Goal: Transaction & Acquisition: Subscribe to service/newsletter

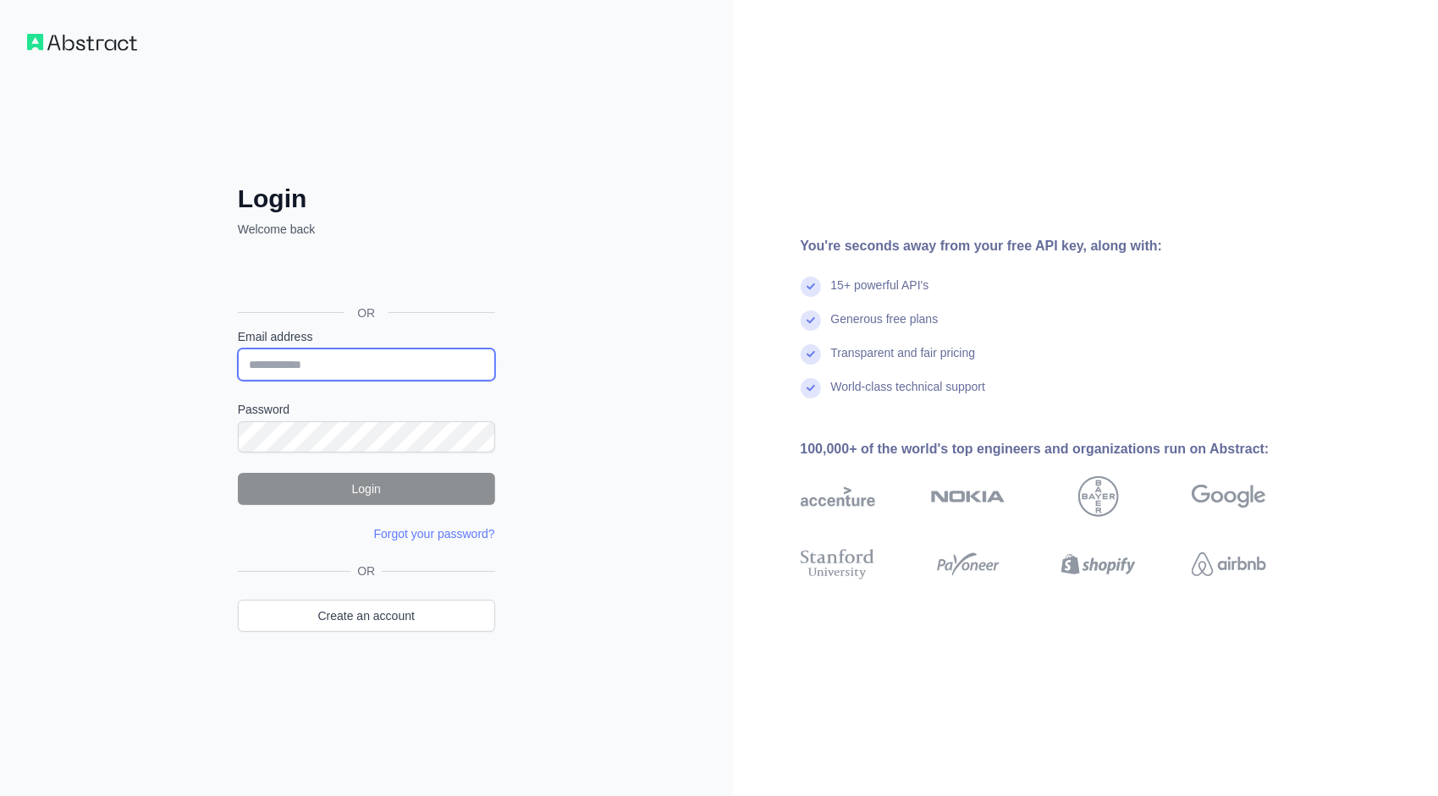
click at [317, 377] on input "Email address" at bounding box center [366, 365] width 257 height 32
type input "**********"
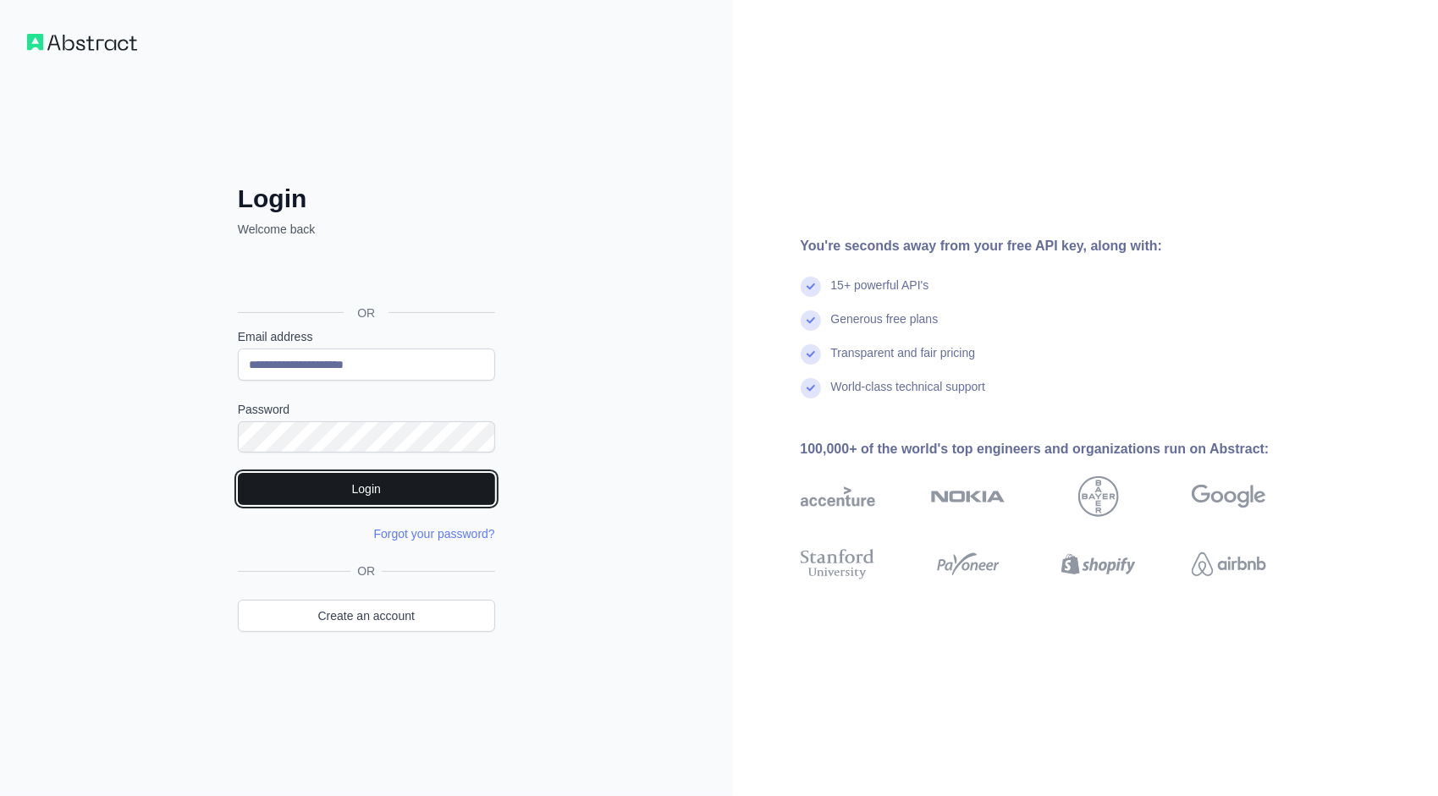
click at [379, 477] on button "Login" at bounding box center [366, 489] width 257 height 32
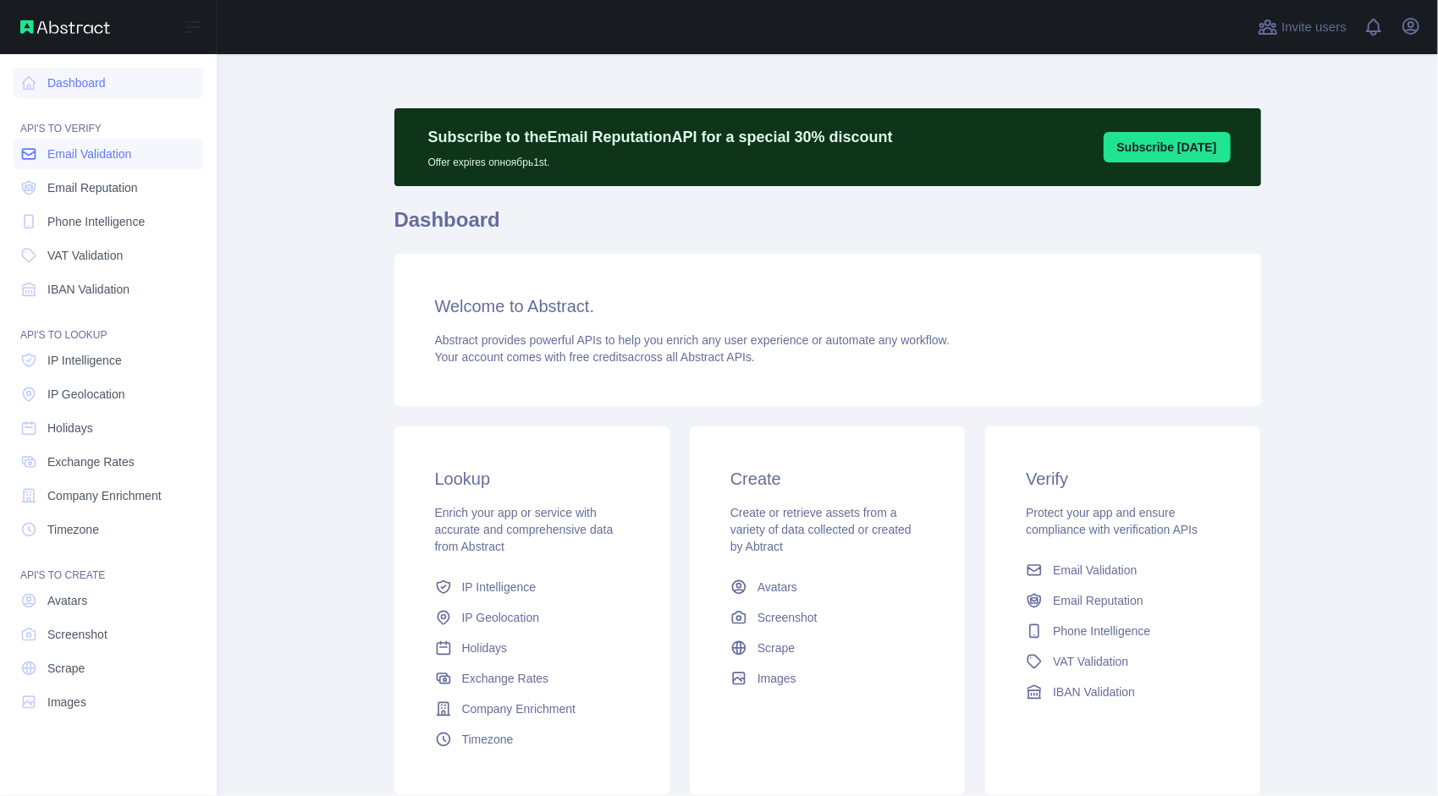
click at [92, 149] on span "Email Validation" at bounding box center [89, 154] width 84 height 17
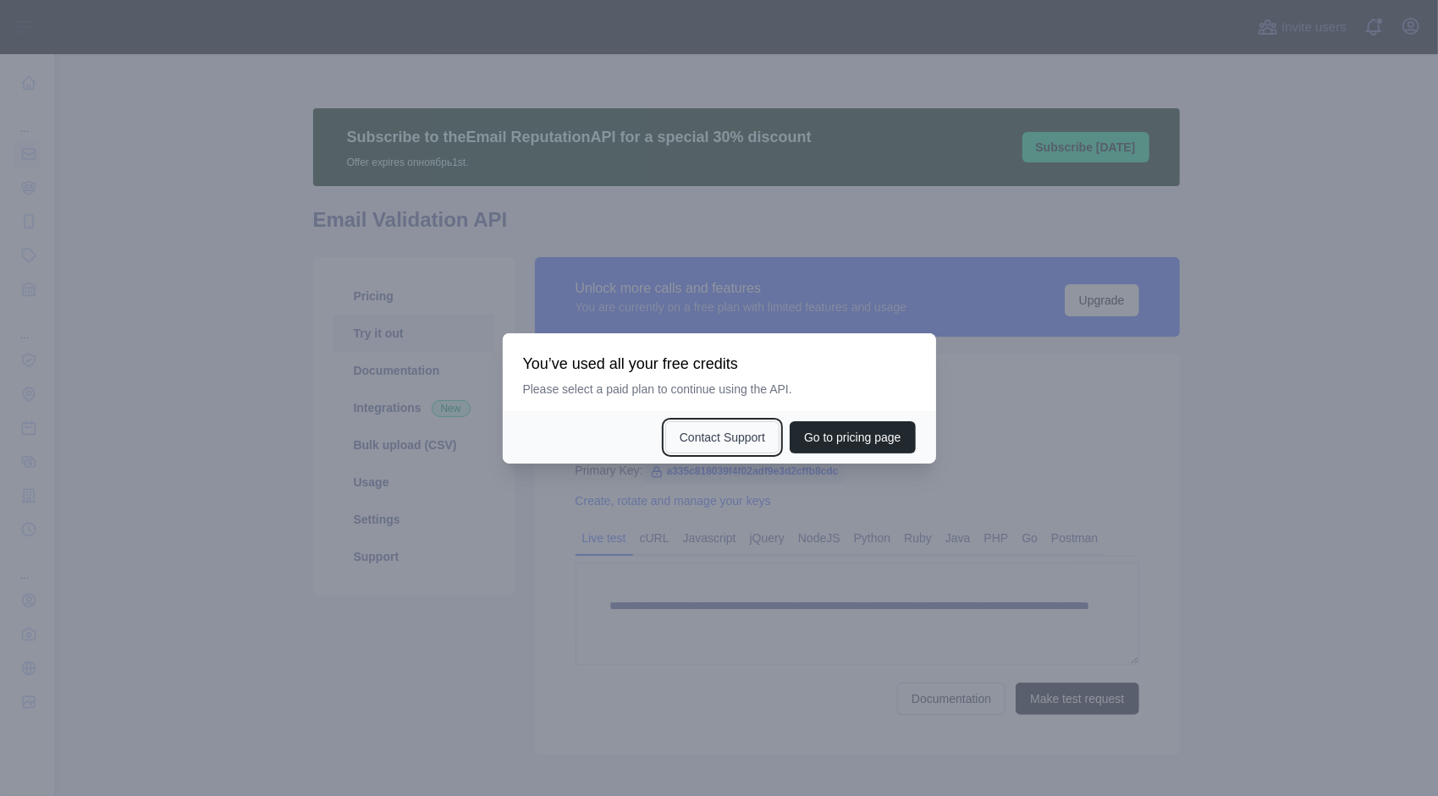
click at [728, 442] on button "Contact Support" at bounding box center [722, 437] width 114 height 32
click at [849, 443] on button "Go to pricing page" at bounding box center [851, 437] width 125 height 32
click at [706, 435] on button "Contact Support" at bounding box center [722, 437] width 114 height 32
click at [736, 163] on div at bounding box center [719, 398] width 1438 height 796
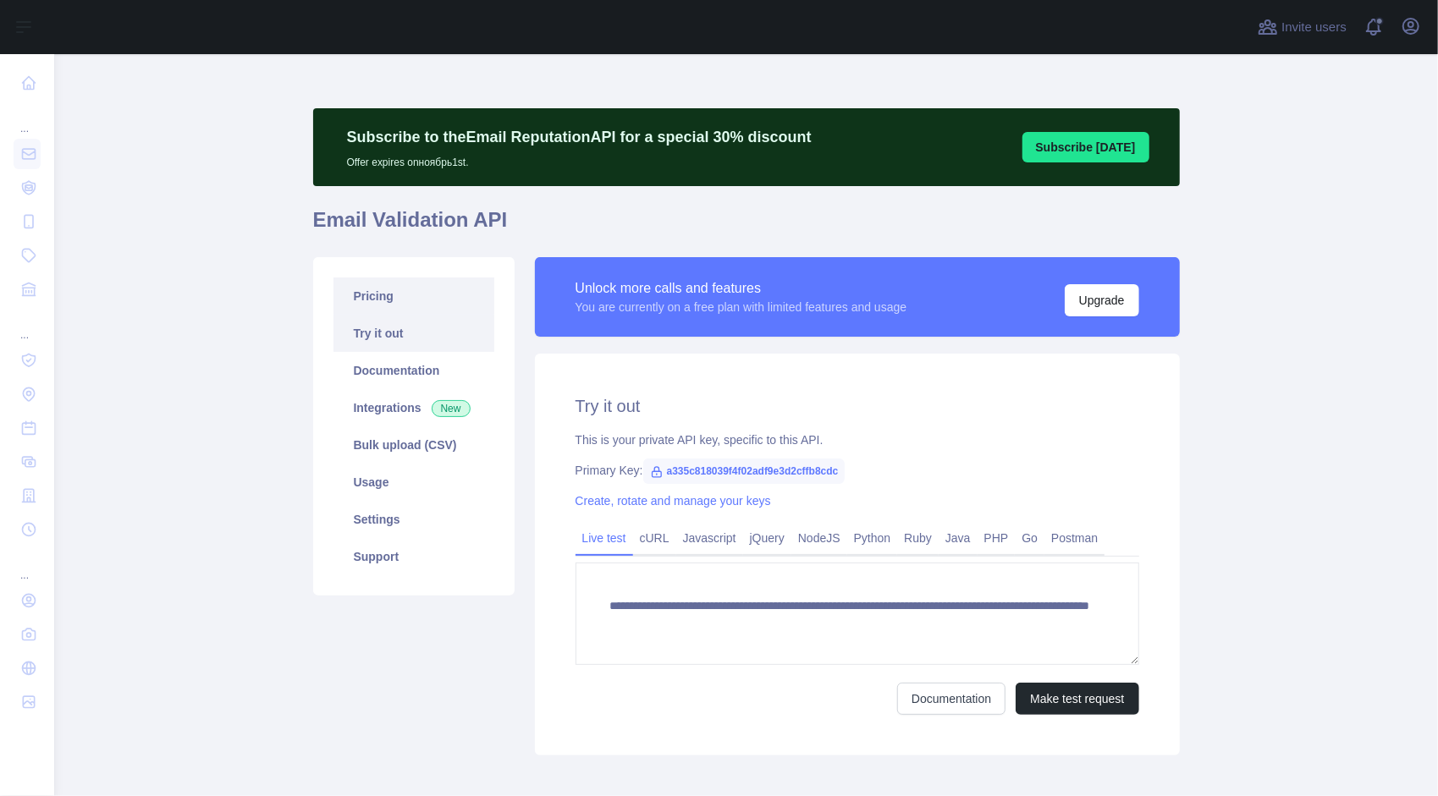
click at [423, 309] on link "Pricing" at bounding box center [413, 296] width 161 height 37
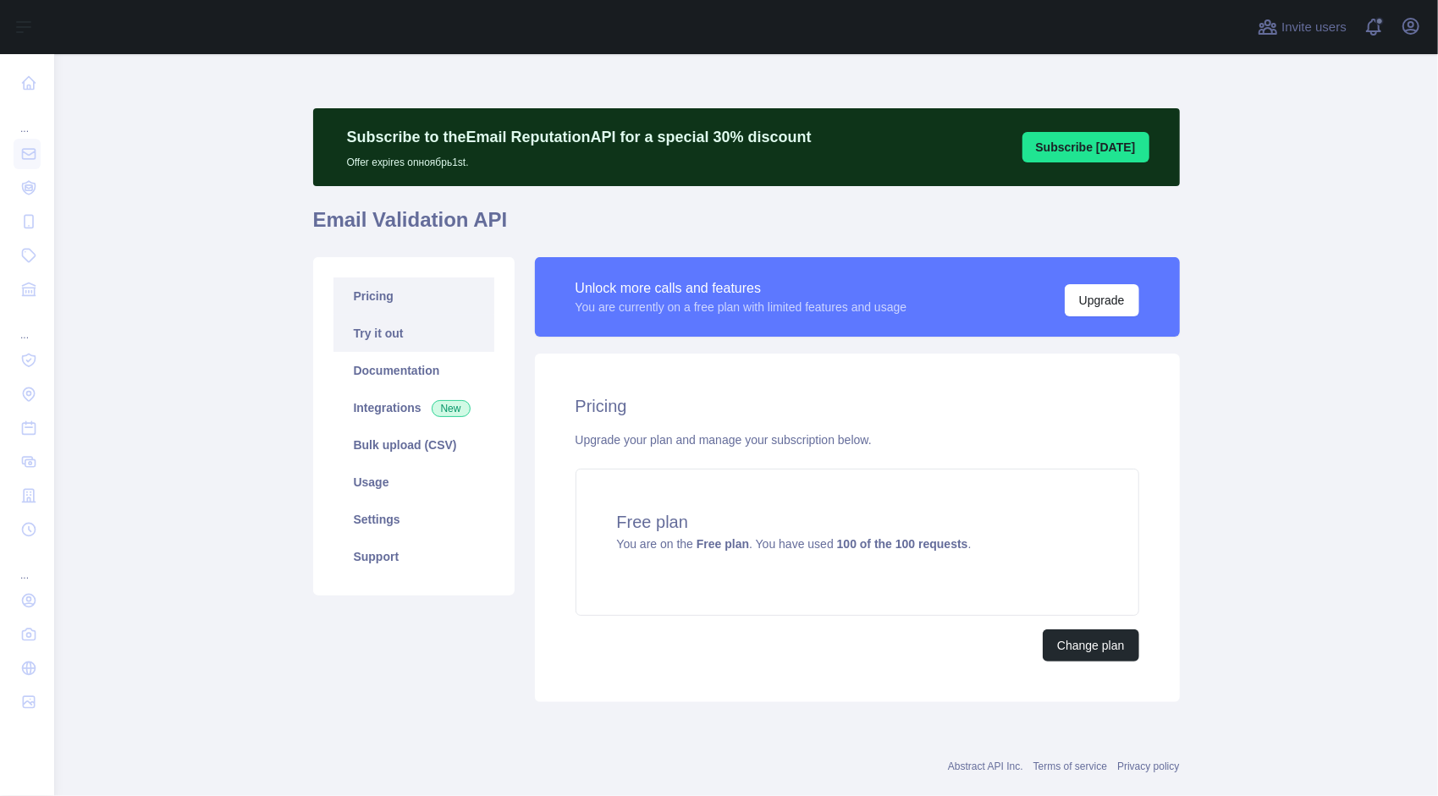
click at [426, 333] on link "Try it out" at bounding box center [413, 333] width 161 height 37
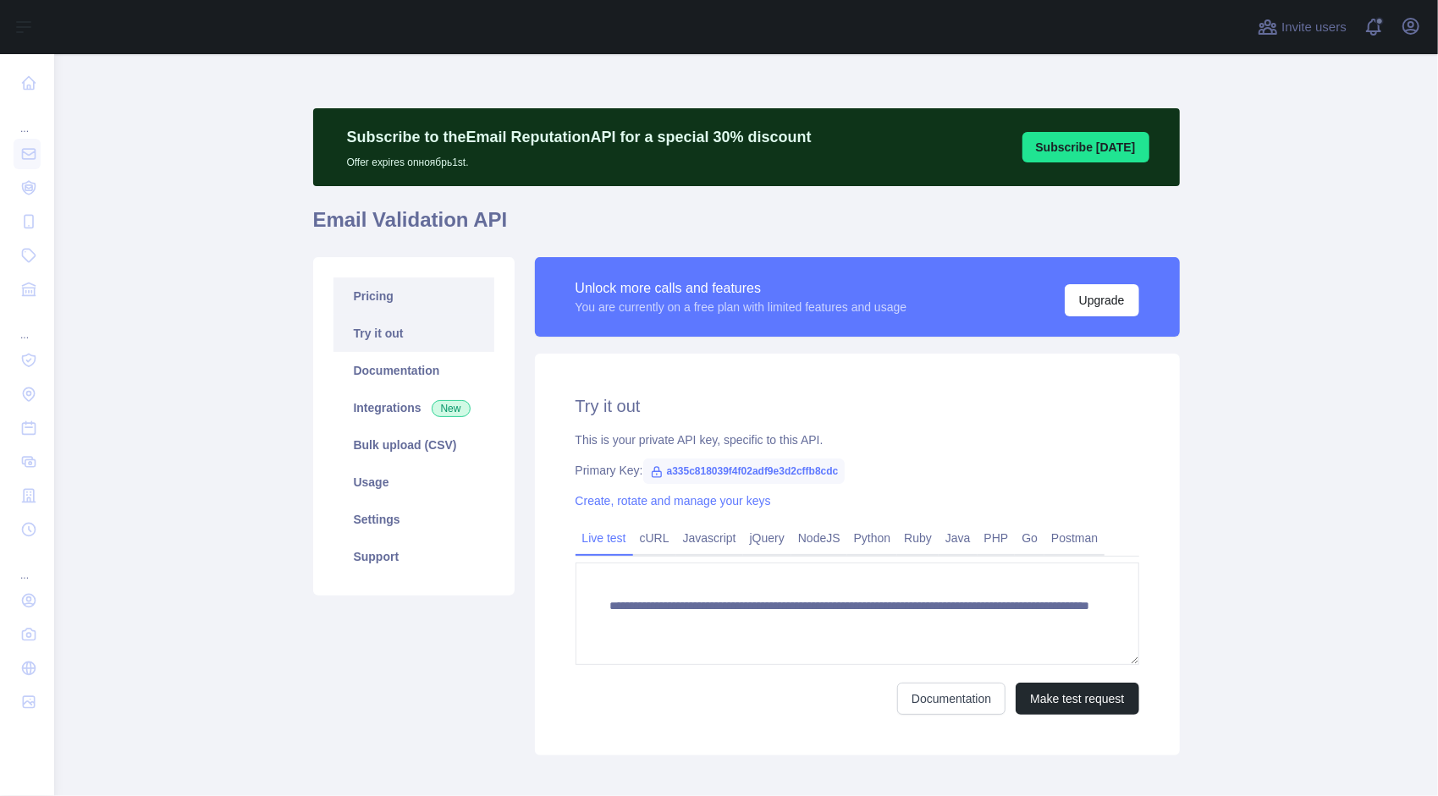
click at [399, 290] on link "Pricing" at bounding box center [413, 296] width 161 height 37
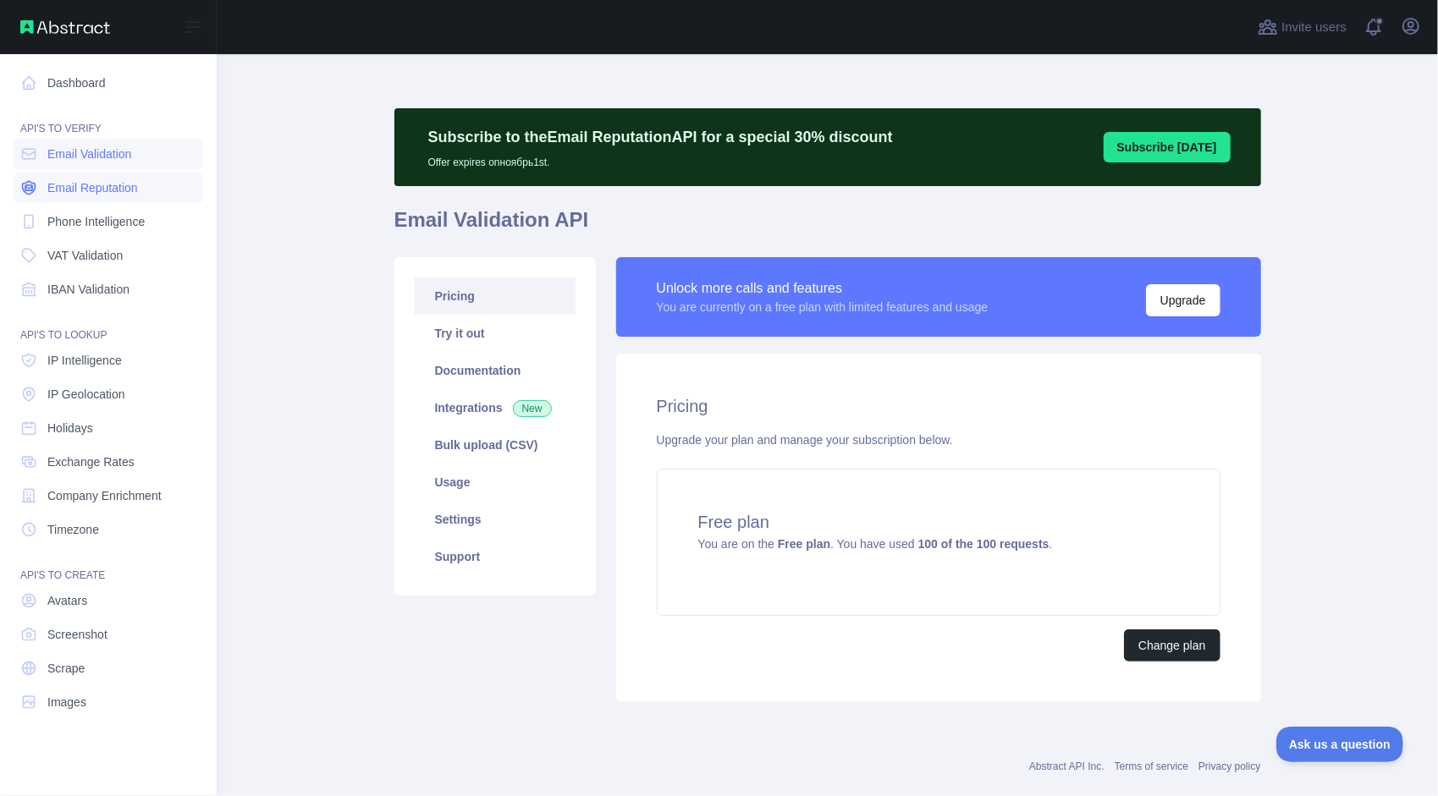
click at [56, 186] on span "Email Reputation" at bounding box center [92, 187] width 91 height 17
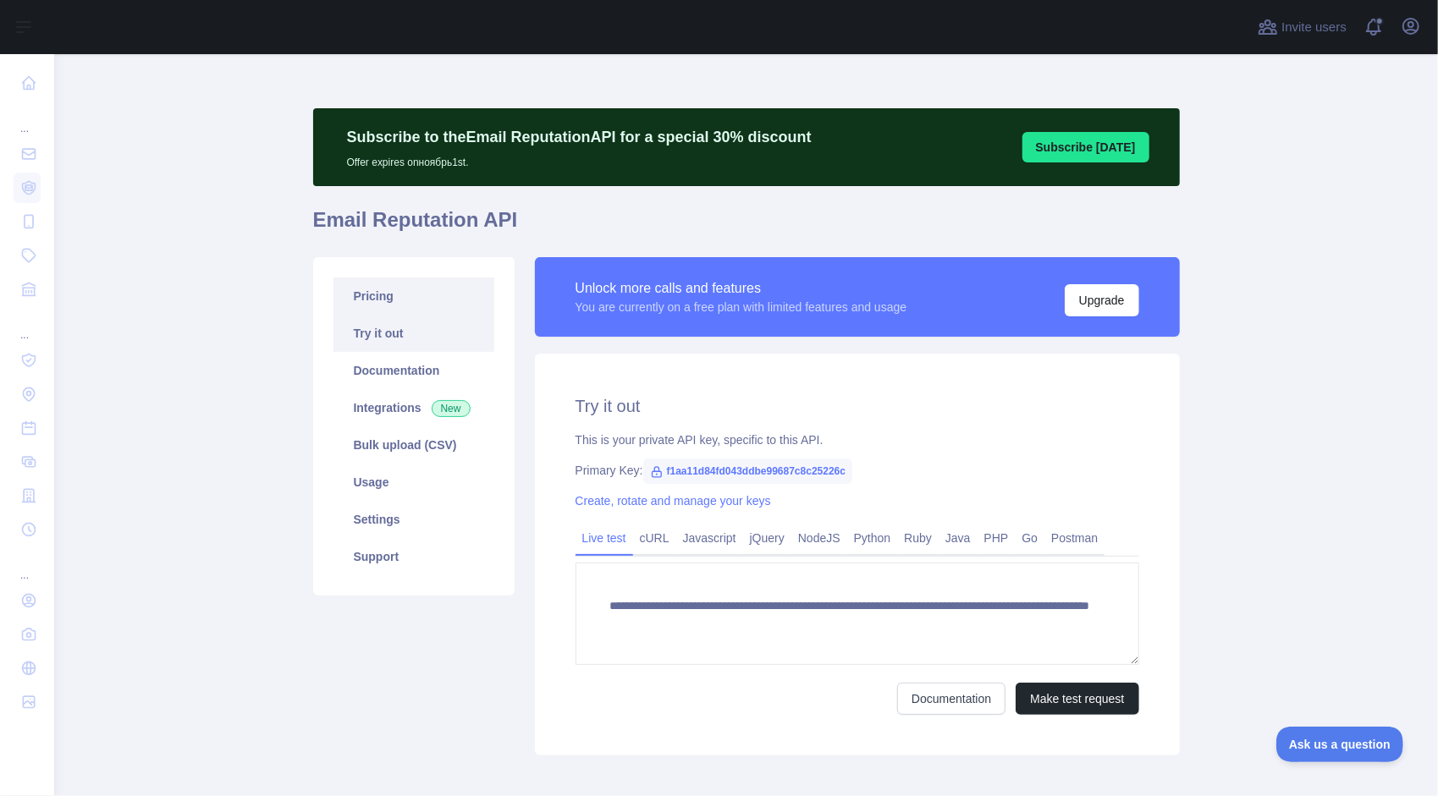
click at [399, 311] on link "Pricing" at bounding box center [413, 296] width 161 height 37
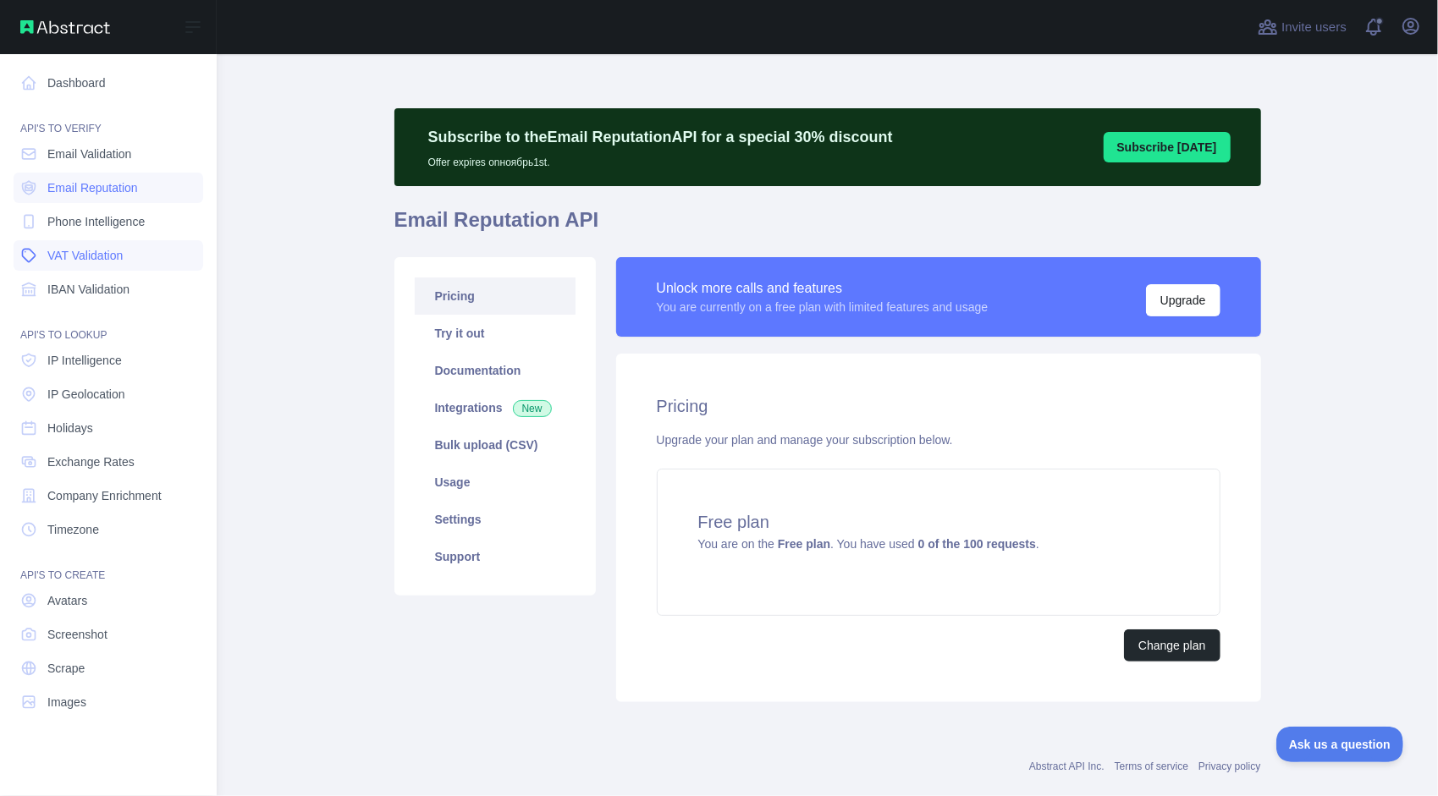
click at [132, 242] on link "VAT Validation" at bounding box center [109, 255] width 190 height 30
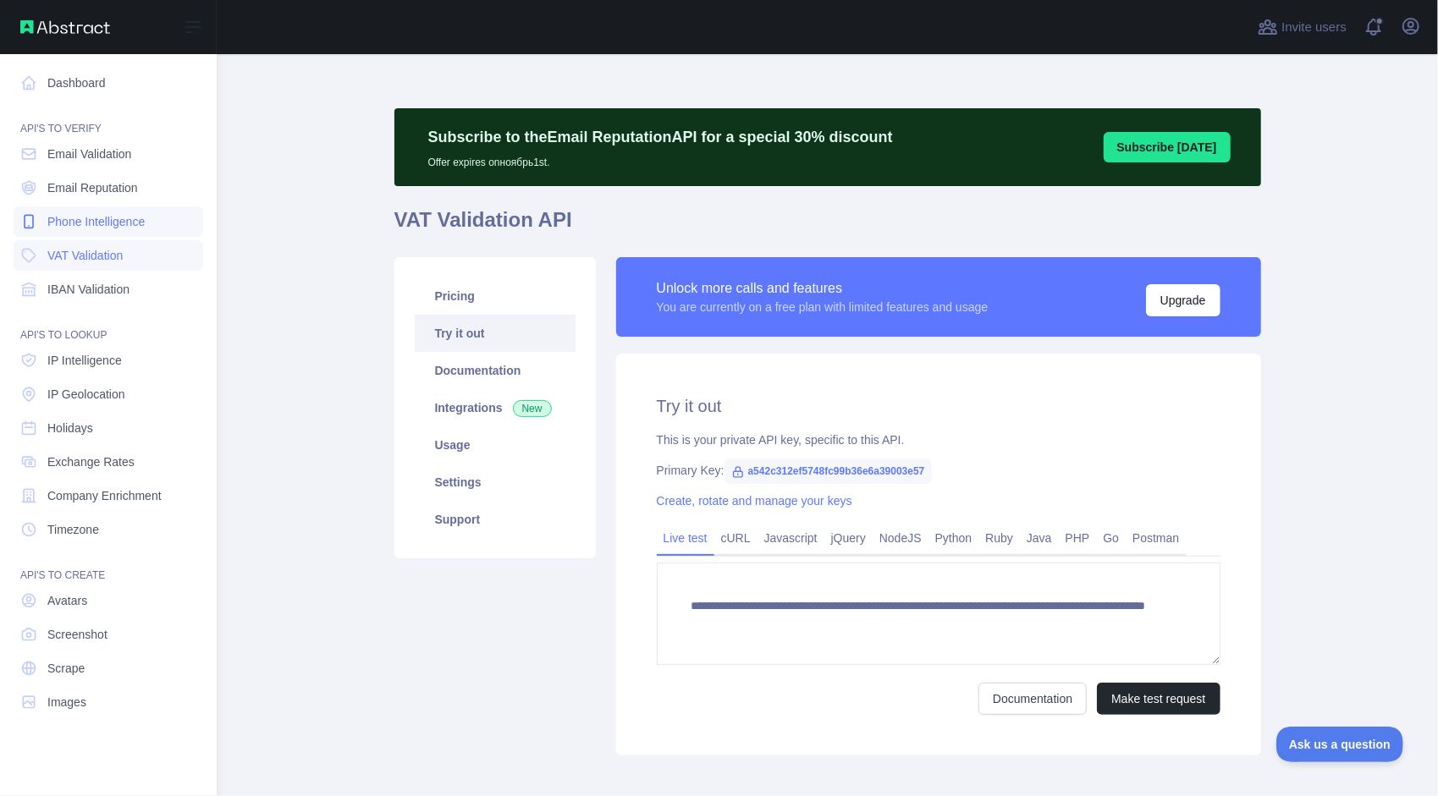
click at [127, 235] on link "Phone Intelligence" at bounding box center [109, 221] width 190 height 30
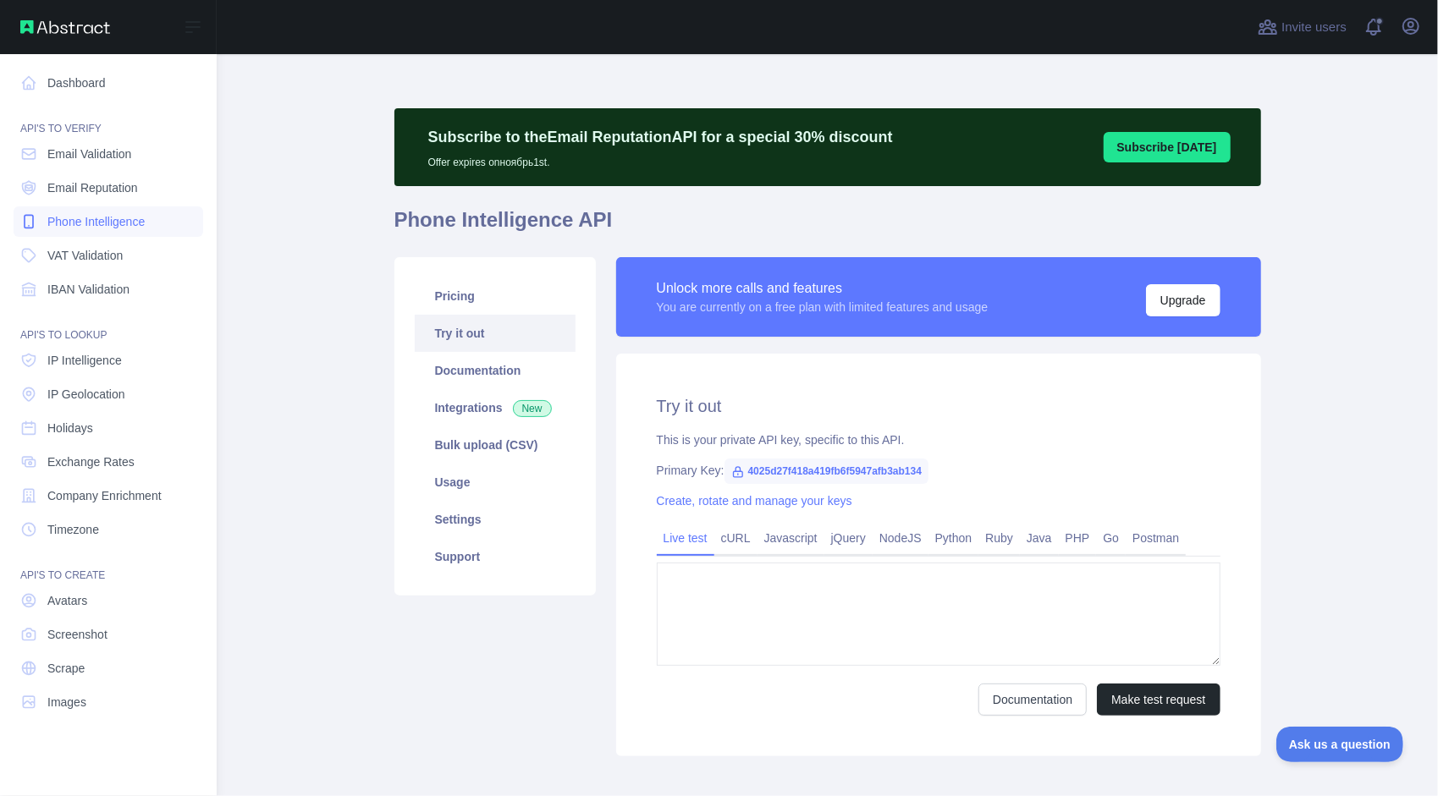
type textarea "**********"
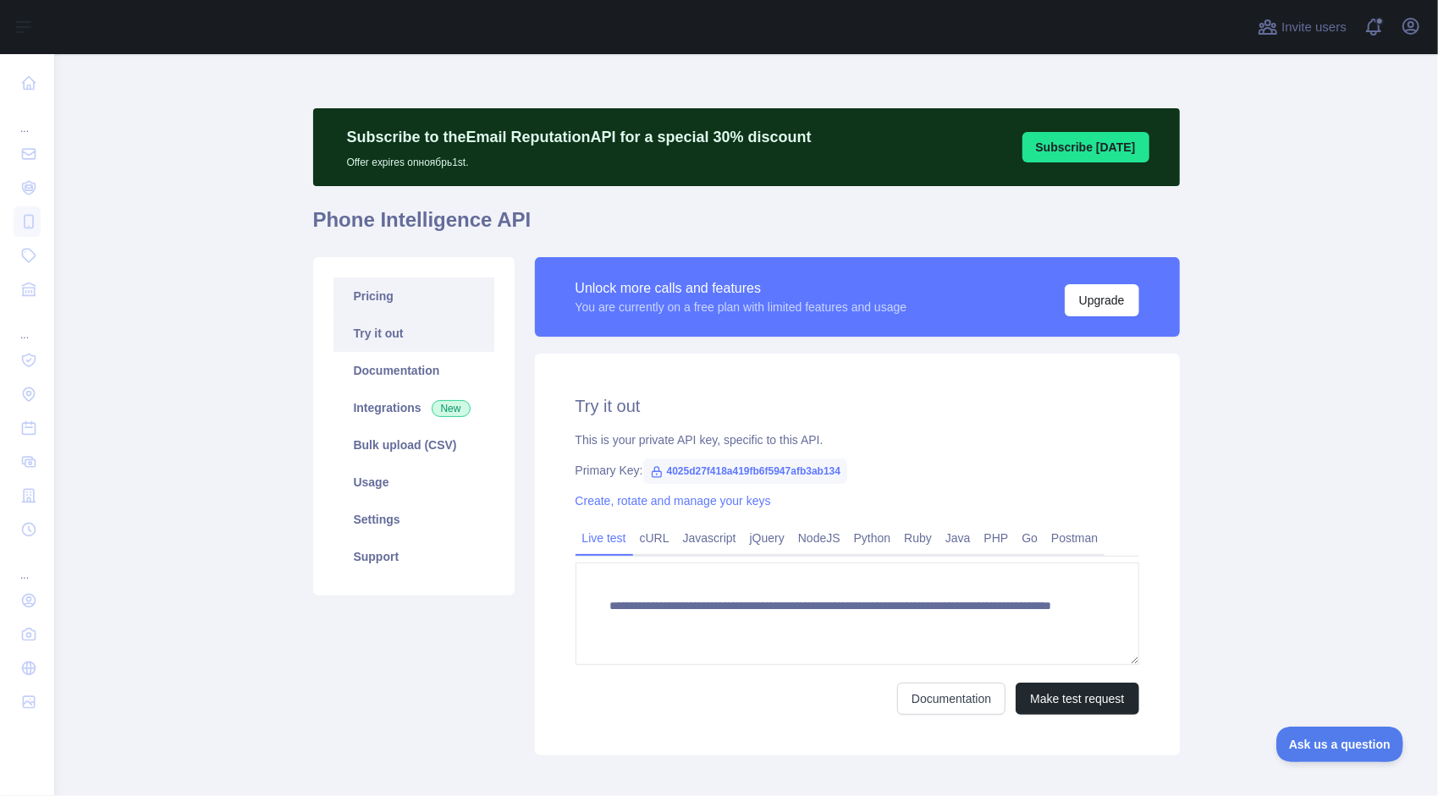
click at [419, 294] on link "Pricing" at bounding box center [413, 296] width 161 height 37
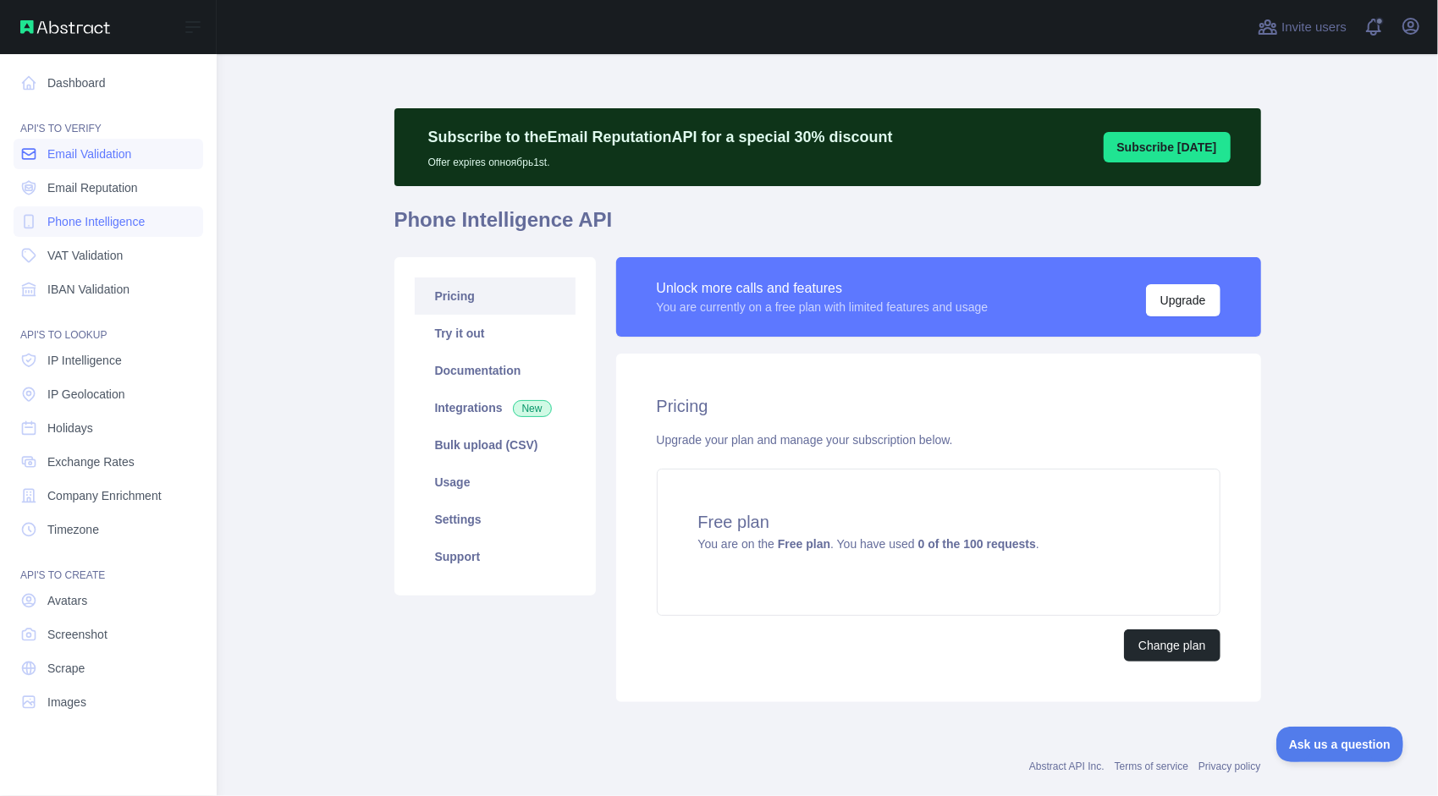
click at [41, 157] on link "Email Validation" at bounding box center [109, 154] width 190 height 30
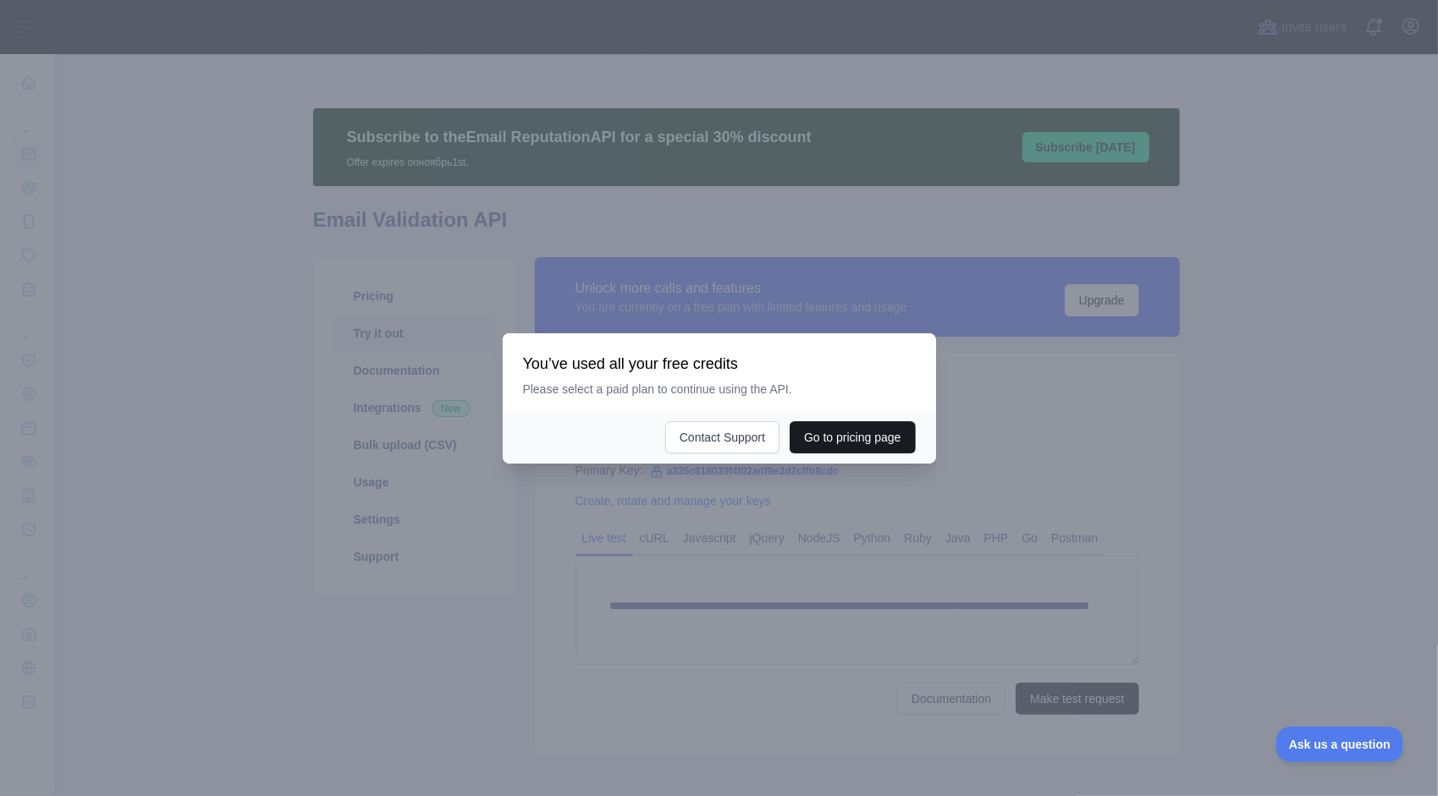
click at [843, 432] on button "Go to pricing page" at bounding box center [851, 437] width 125 height 32
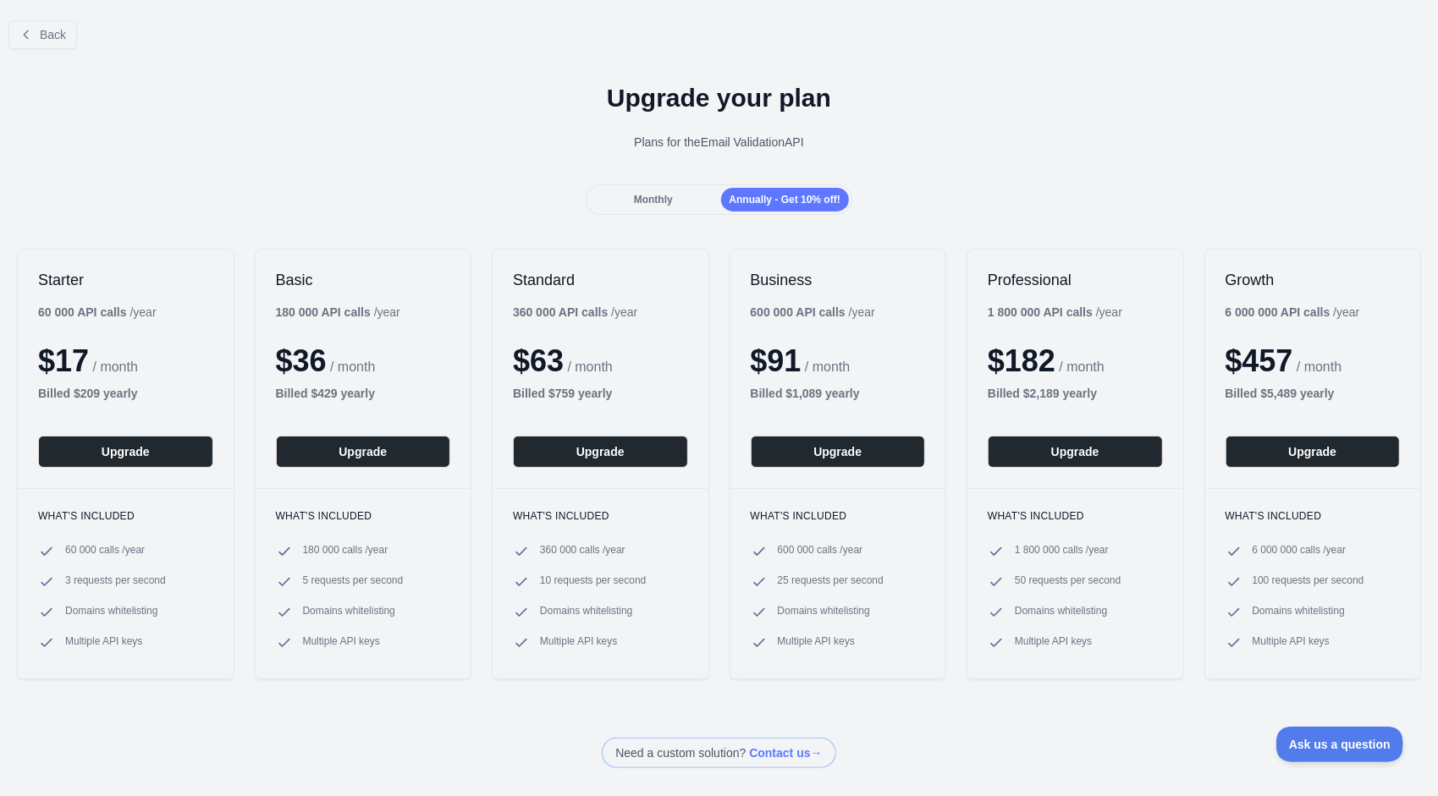
click at [655, 200] on span "Monthly" at bounding box center [653, 200] width 39 height 12
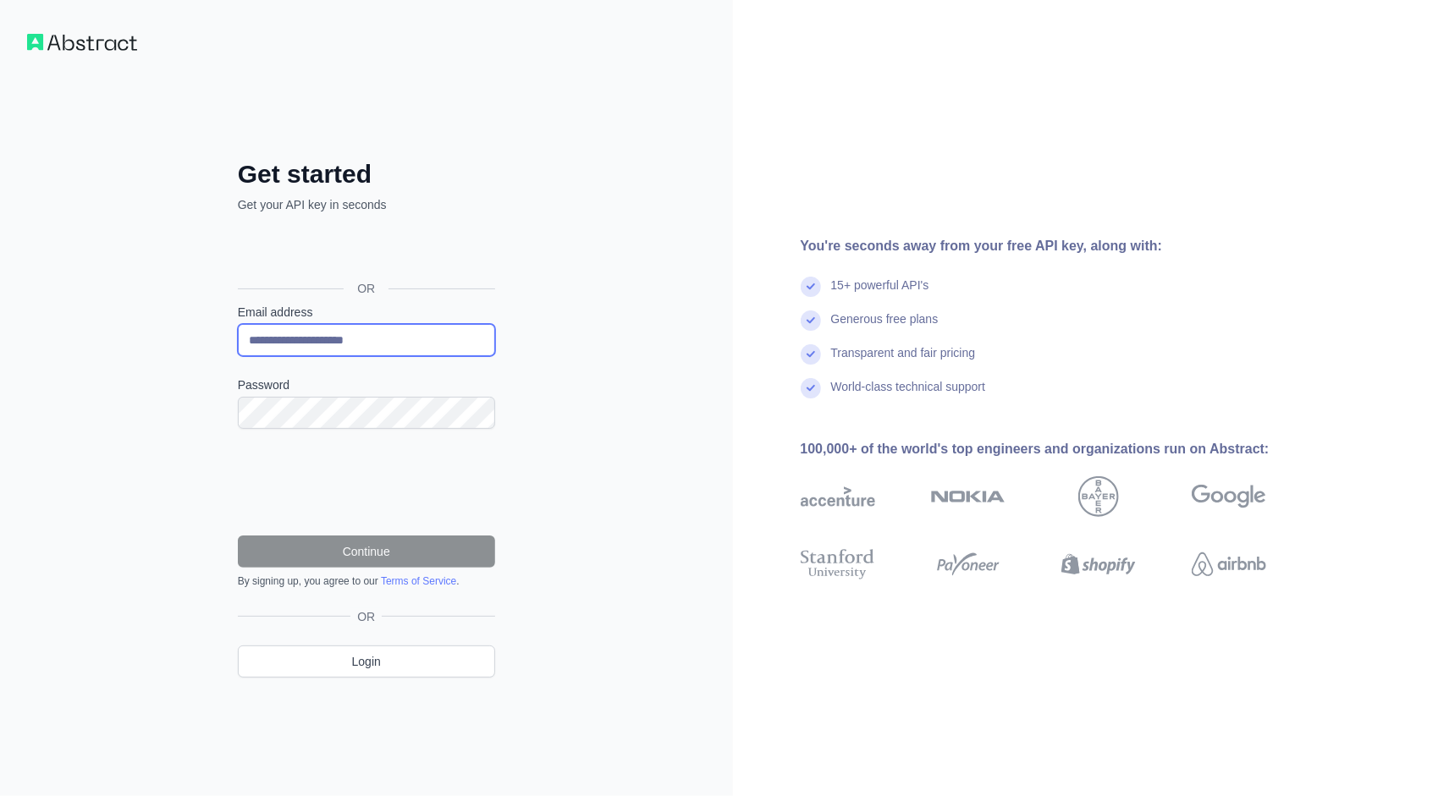
drag, startPoint x: 414, startPoint y: 350, endPoint x: 225, endPoint y: 352, distance: 188.7
click at [225, 352] on div "**********" at bounding box center [366, 431] width 325 height 545
type input "*"
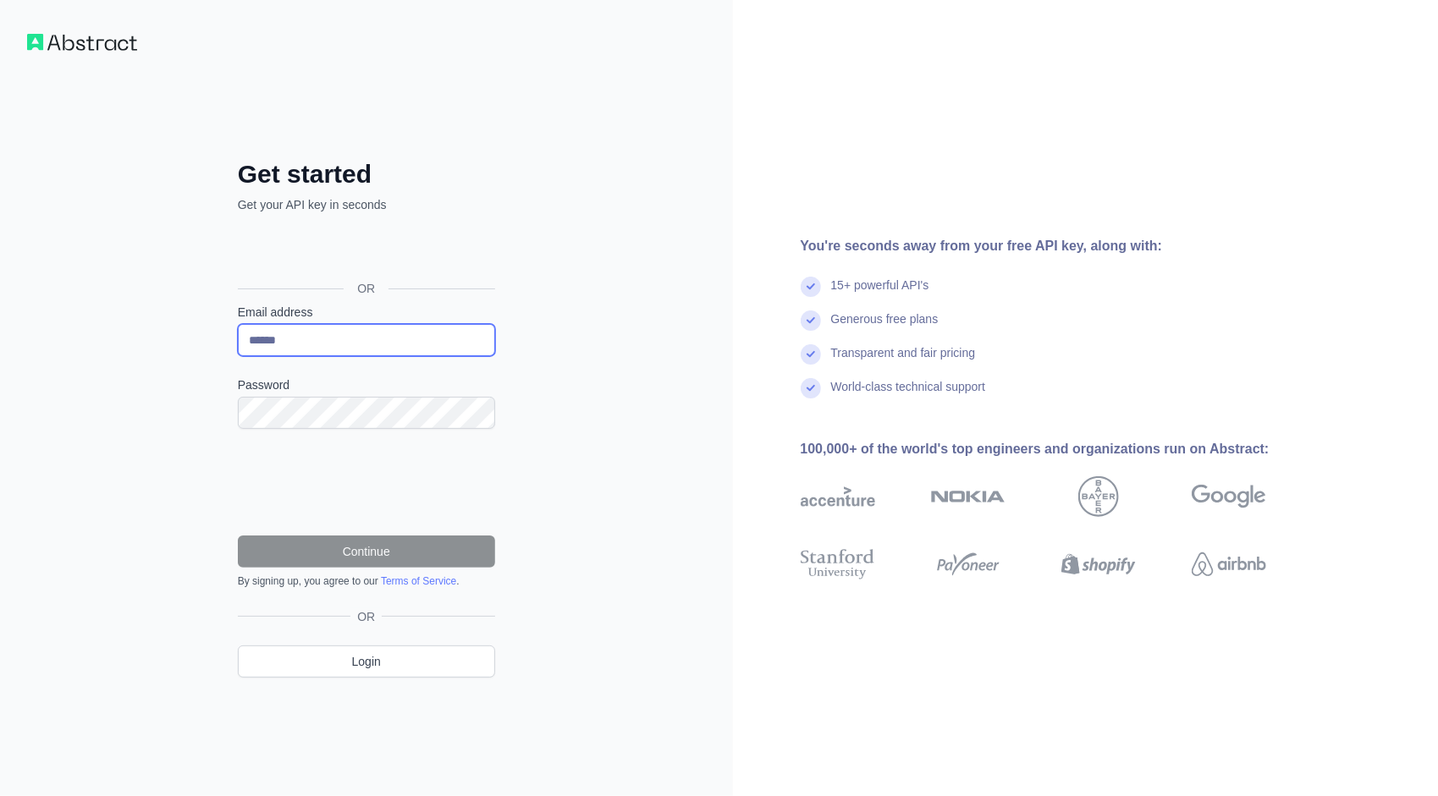
type input "**********"
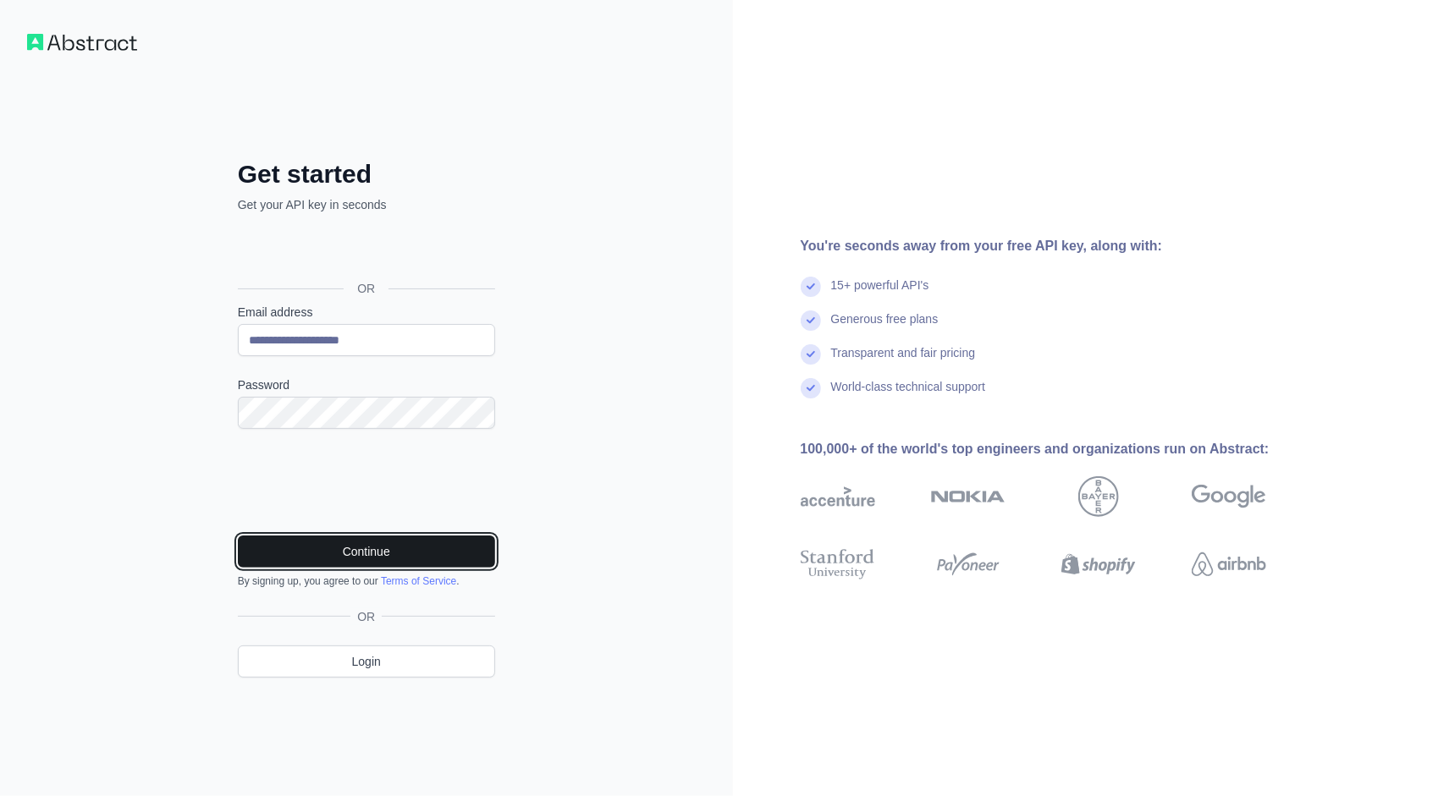
click at [359, 548] on button "Continue" at bounding box center [366, 552] width 257 height 32
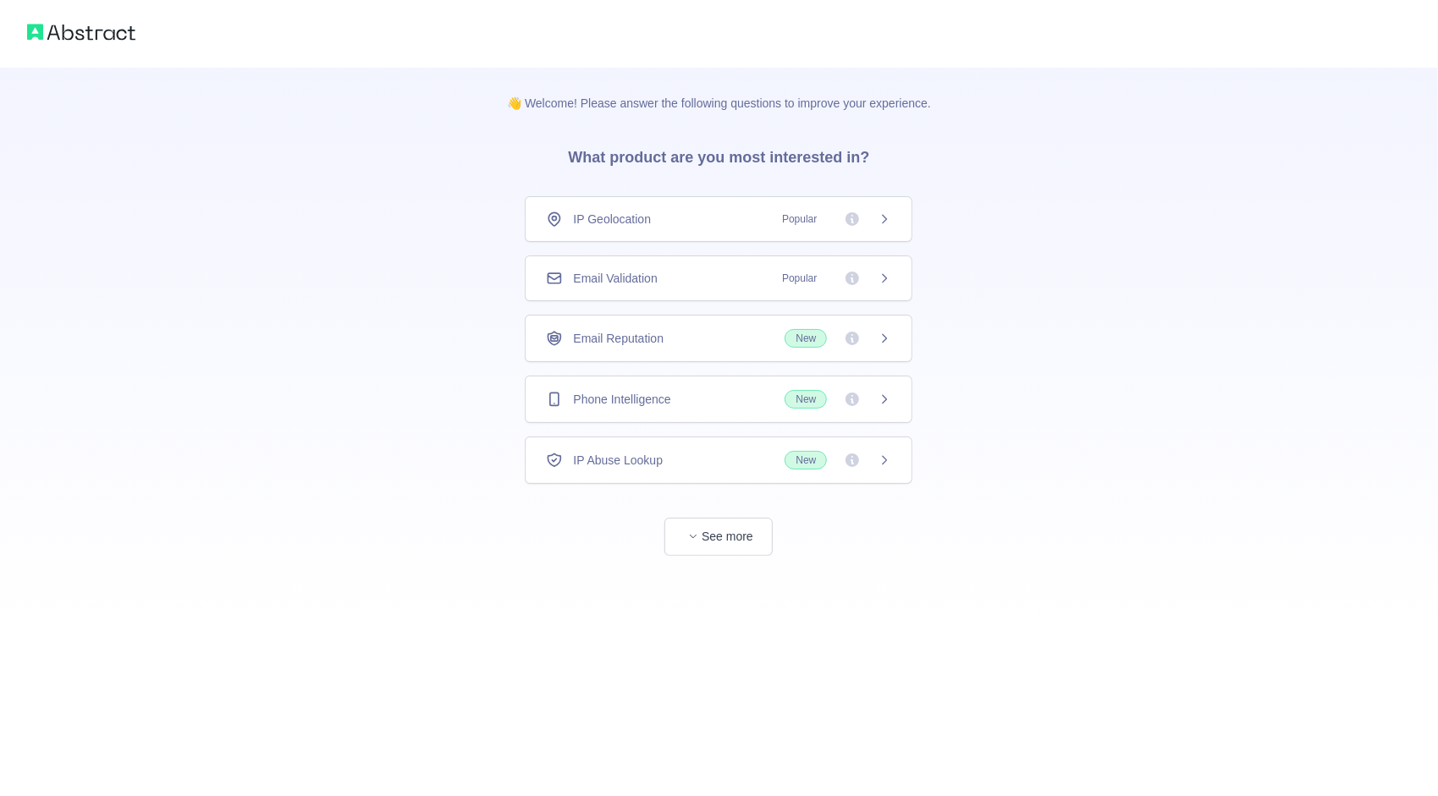
click at [717, 279] on div "Email Validation Popular" at bounding box center [718, 278] width 345 height 17
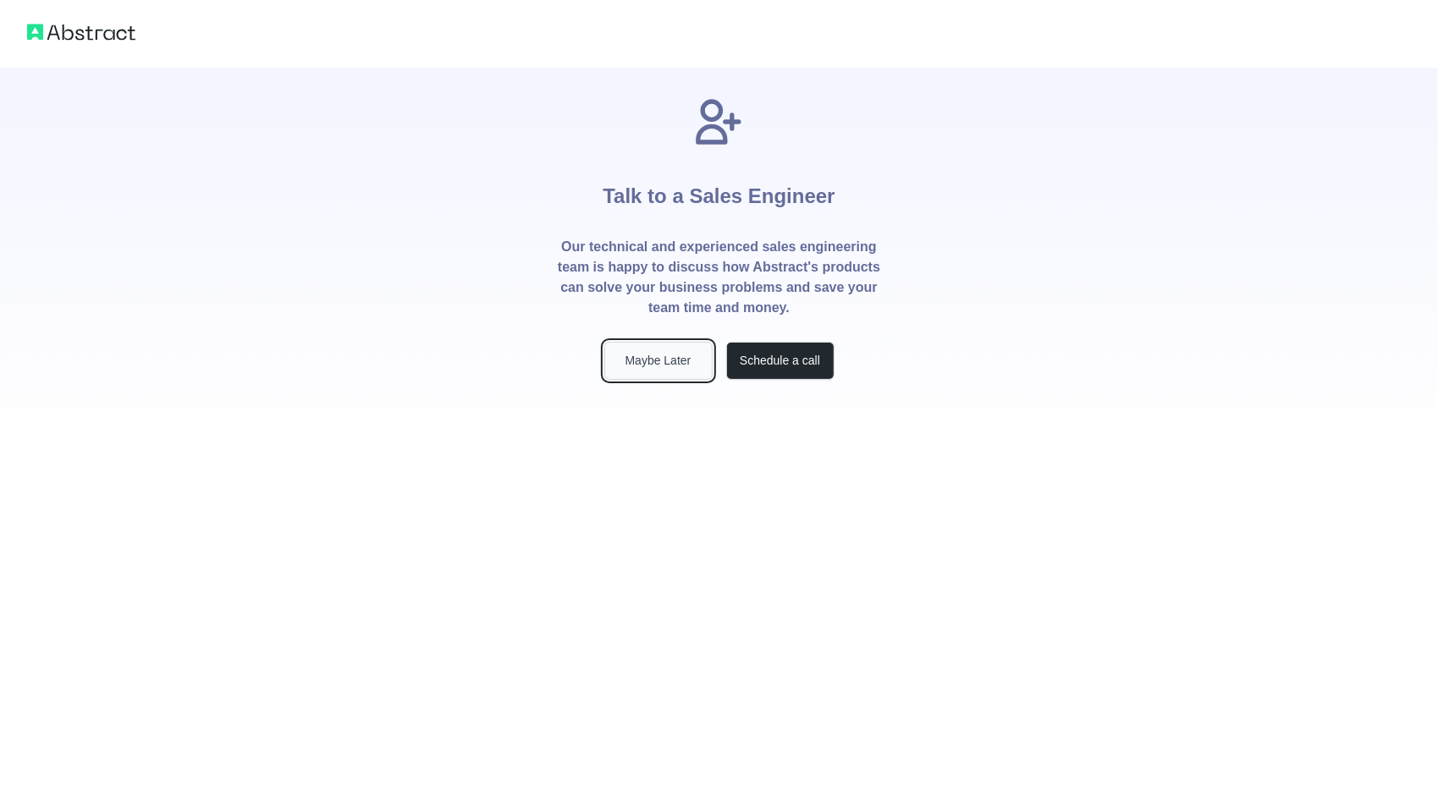
click at [684, 366] on button "Maybe Later" at bounding box center [658, 361] width 108 height 38
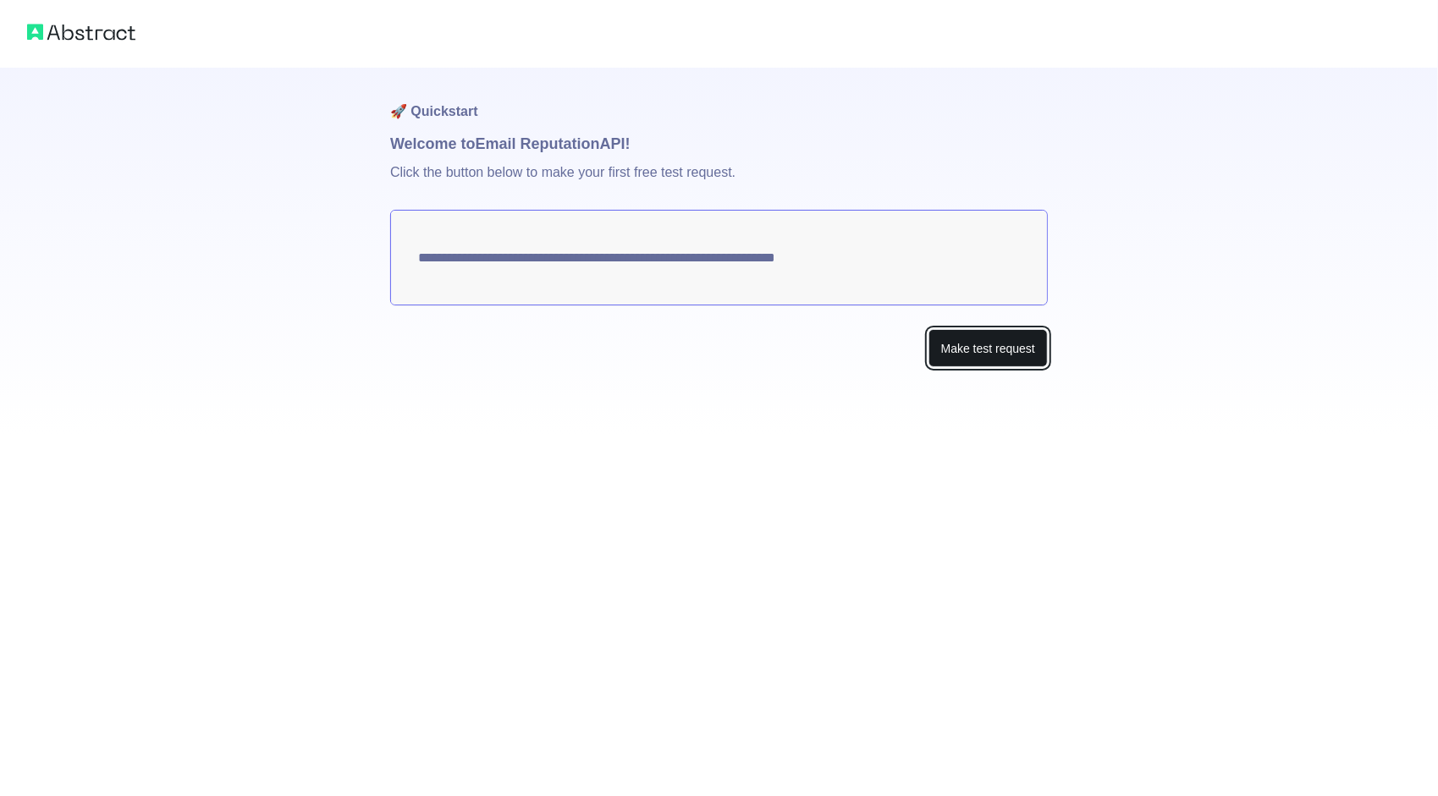
click at [992, 355] on button "Make test request" at bounding box center [987, 348] width 119 height 38
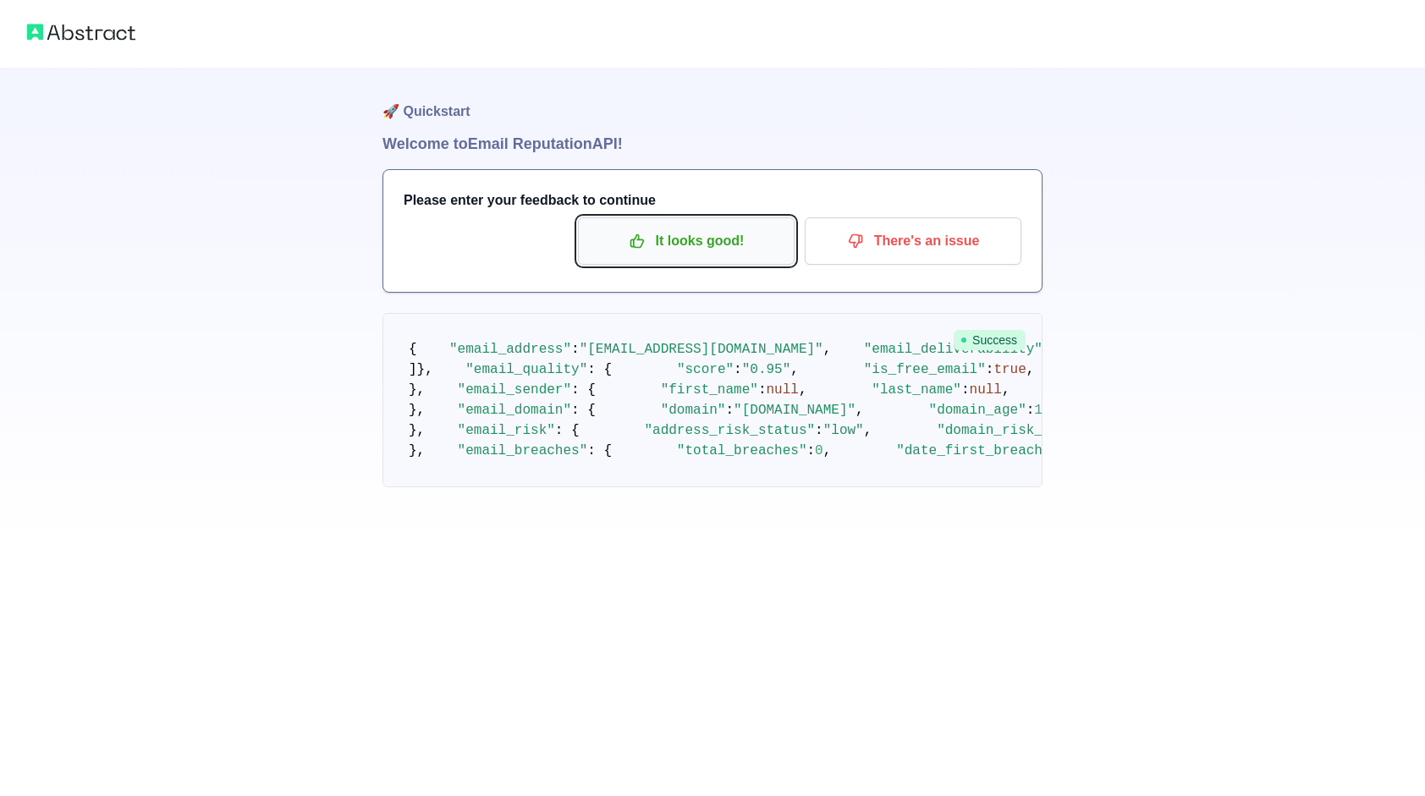
click at [726, 250] on p "It looks good!" at bounding box center [686, 241] width 191 height 29
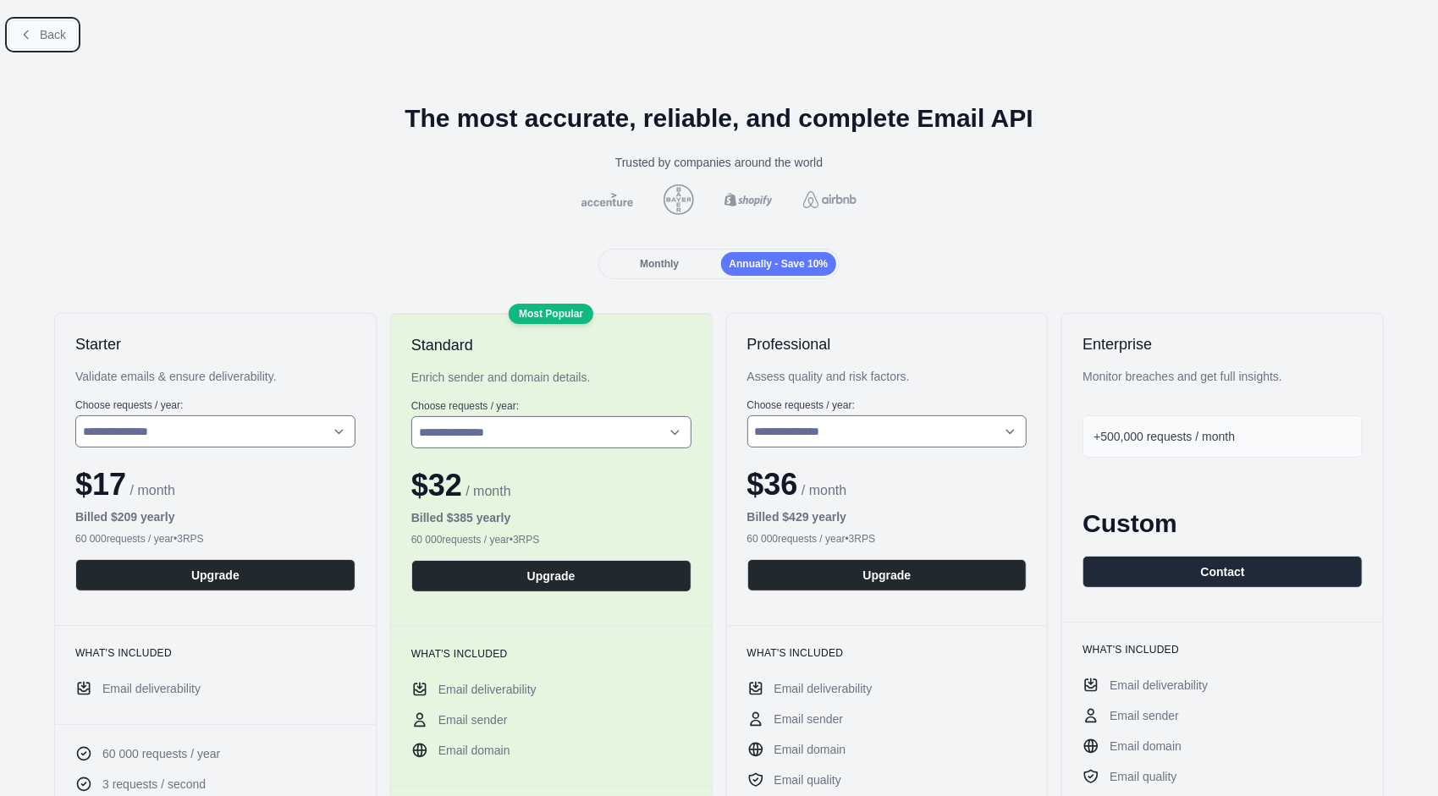
click at [61, 31] on span "Back" at bounding box center [53, 35] width 26 height 14
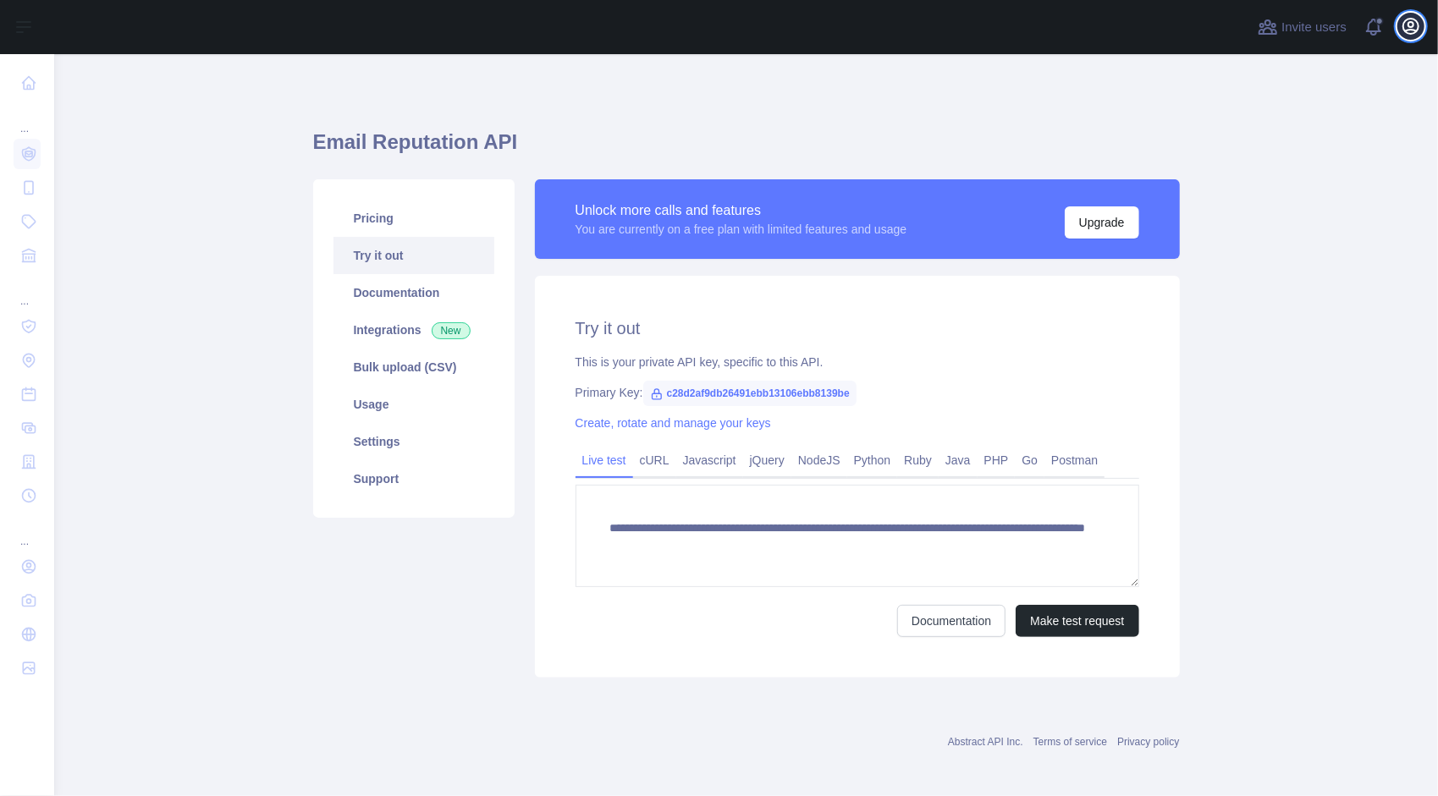
click at [1416, 24] on icon "button" at bounding box center [1410, 26] width 20 height 20
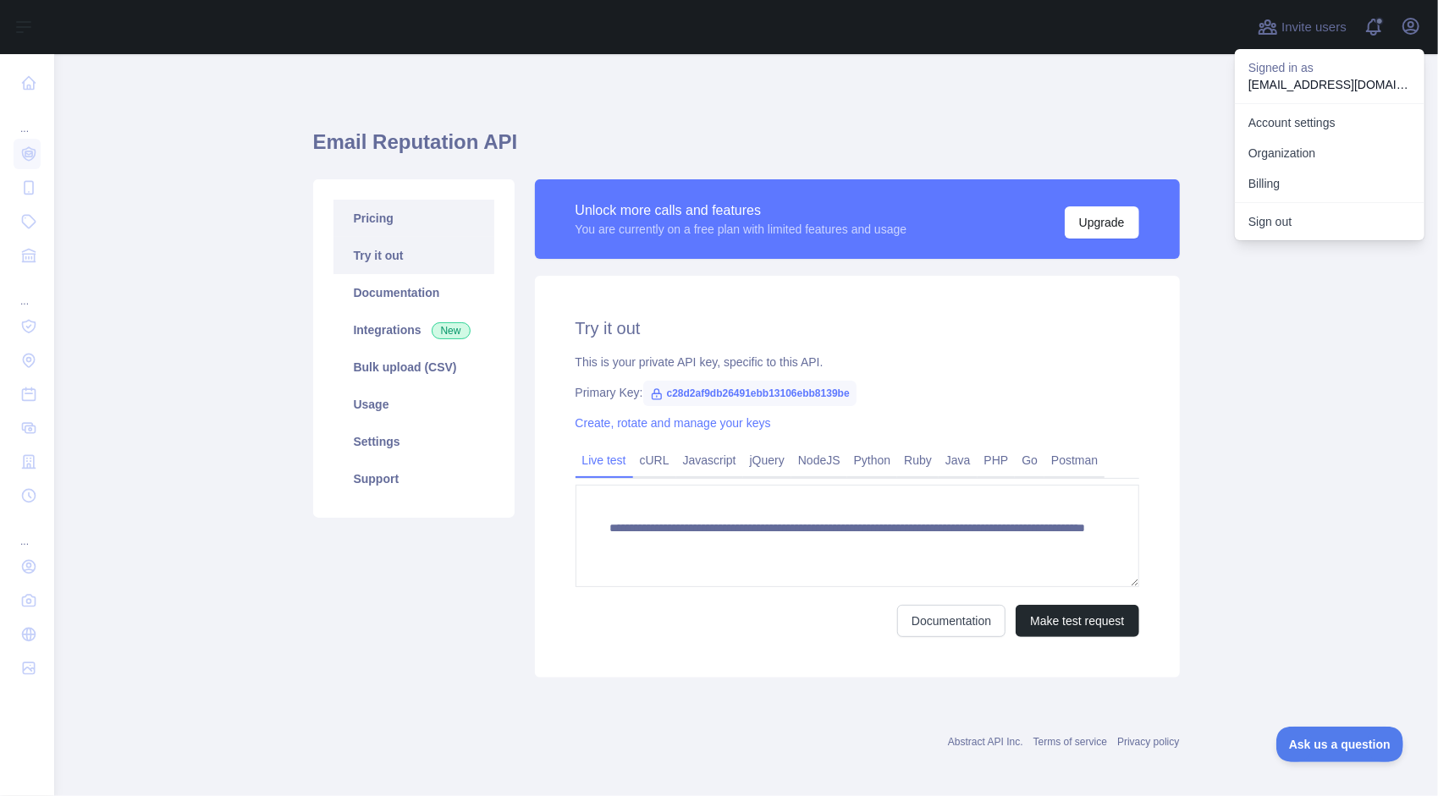
click at [425, 220] on link "Pricing" at bounding box center [413, 218] width 161 height 37
